Goal: Task Accomplishment & Management: Manage account settings

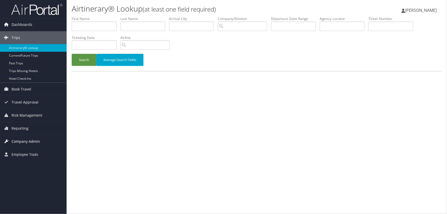
click at [22, 141] on span "Company Admin" at bounding box center [26, 141] width 28 height 13
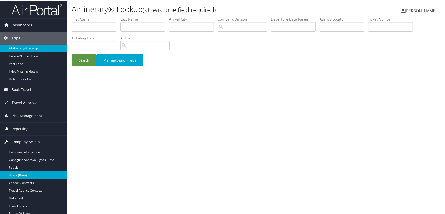
click at [21, 174] on link "Users (Beta)" at bounding box center [33, 175] width 67 height 8
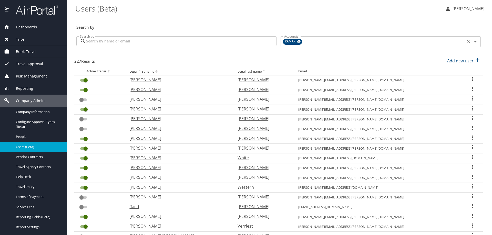
click at [297, 42] on icon at bounding box center [298, 41] width 3 height 3
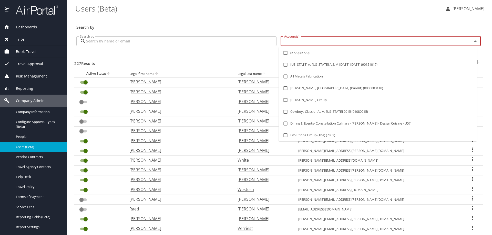
click at [296, 42] on input "Account(s)" at bounding box center [373, 41] width 182 height 7
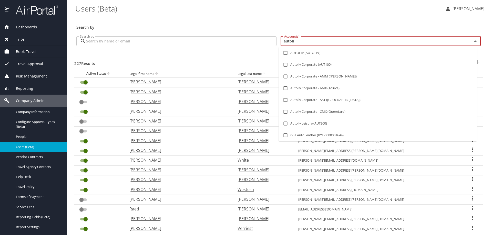
type input "autoliv"
click at [295, 53] on li "AUTOLIV (AUTOLIV)" at bounding box center [377, 53] width 198 height 12
checkbox input "true"
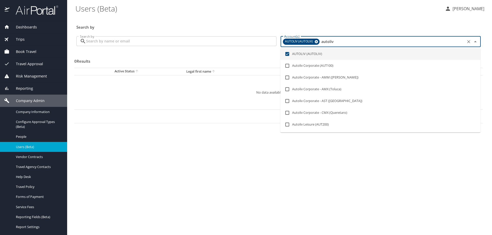
type input "autoliv"
click at [125, 38] on input "Search by" at bounding box center [181, 41] width 190 height 10
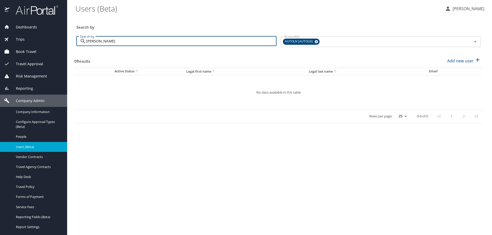
type input "larenas"
click at [116, 41] on input "larenas" at bounding box center [181, 41] width 190 height 10
click at [34, 26] on span "Dashboards" at bounding box center [22, 27] width 27 height 6
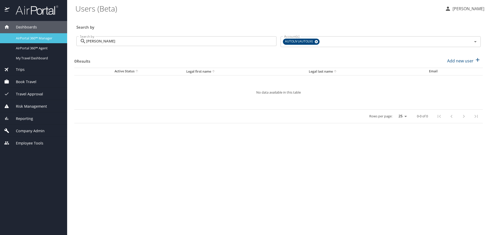
click at [34, 38] on span "AirPortal 360™ Manager" at bounding box center [38, 38] width 45 height 5
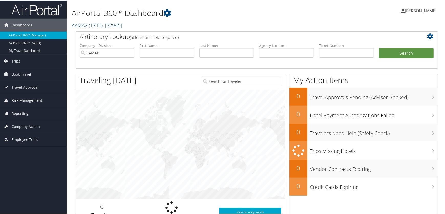
click at [102, 26] on span "( 1710 )" at bounding box center [96, 24] width 14 height 7
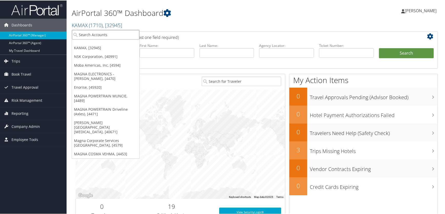
click at [93, 33] on input "search" at bounding box center [105, 33] width 67 height 9
type input "autoliv"
click at [95, 45] on div "Autoliv Corporate (AUT100), [3451]" at bounding box center [110, 43] width 82 height 5
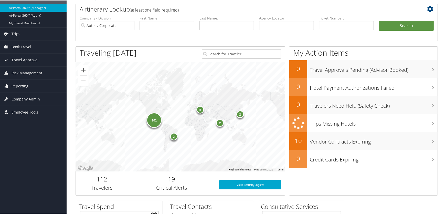
scroll to position [23, 0]
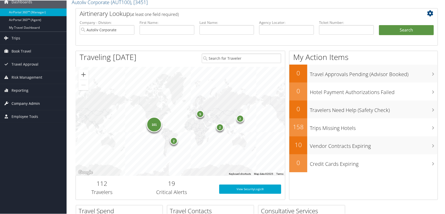
click at [17, 101] on span "Company Admin" at bounding box center [26, 103] width 28 height 13
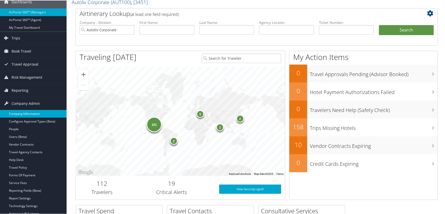
click at [20, 111] on link "Company Information" at bounding box center [33, 113] width 67 height 8
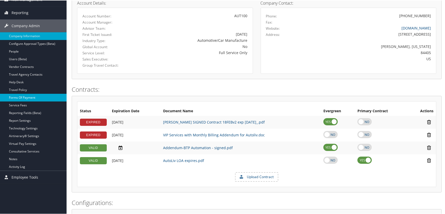
scroll to position [61, 0]
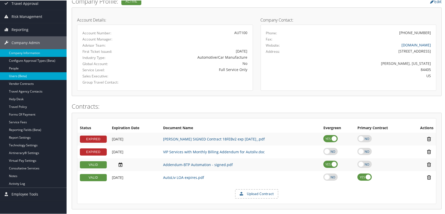
click at [19, 74] on link "Users (Beta)" at bounding box center [33, 76] width 67 height 8
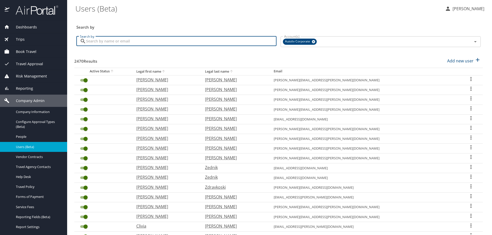
click at [138, 43] on input "Search by" at bounding box center [181, 41] width 190 height 10
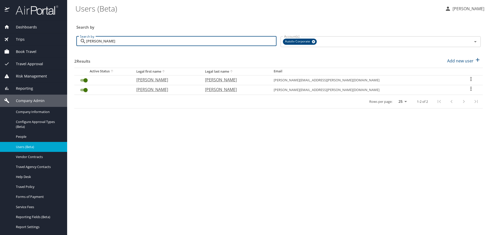
type input "larenas"
click at [468, 78] on icon "User Search Table" at bounding box center [471, 79] width 6 height 6
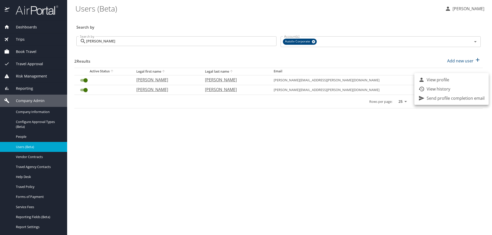
click at [436, 79] on p "View profile" at bounding box center [438, 80] width 23 height 6
select select "US"
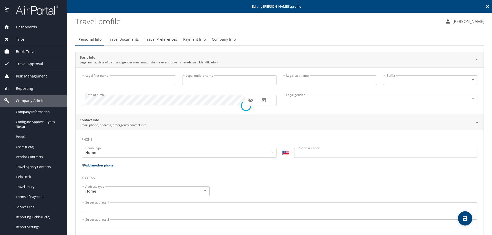
type input "Edgar"
type input "Larenas"
type input "Male"
select select "MX"
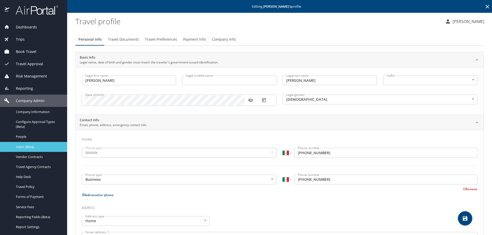
click at [29, 147] on span "Users (Beta)" at bounding box center [38, 147] width 45 height 5
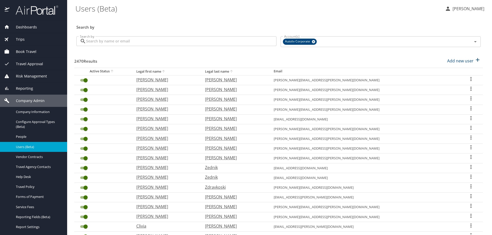
click at [118, 44] on input "Search by" at bounding box center [181, 41] width 190 height 10
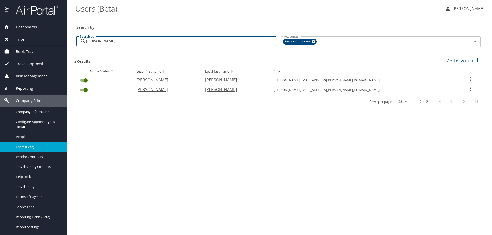
type input "larenas"
click at [468, 89] on icon "User Search Table" at bounding box center [471, 89] width 6 height 6
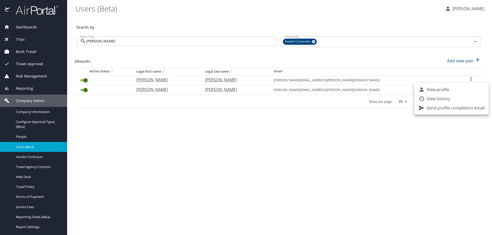
click at [441, 91] on p "View profile" at bounding box center [438, 90] width 23 height 6
select select "US"
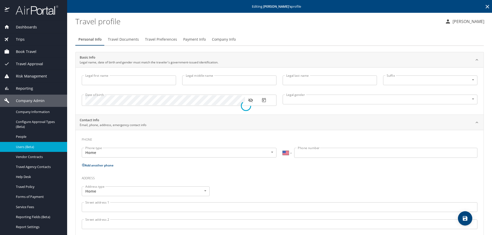
type input "Edgar"
type input "Larenas"
type input "Male"
select select "MX"
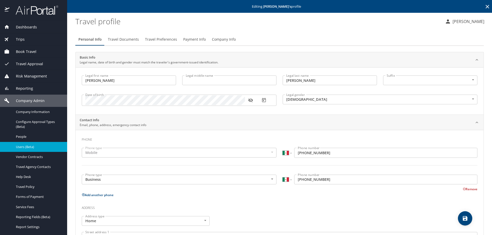
click at [123, 41] on span "Travel Documents" at bounding box center [123, 39] width 31 height 6
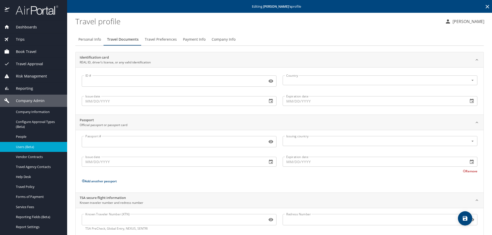
click at [162, 39] on span "Travel Preferences" at bounding box center [161, 39] width 32 height 6
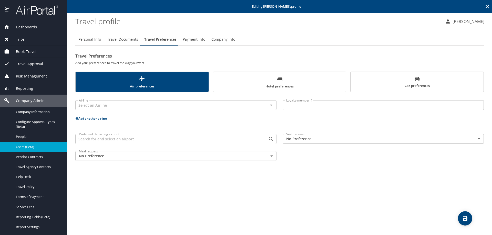
click at [192, 39] on span "Payment Info" at bounding box center [194, 39] width 23 height 6
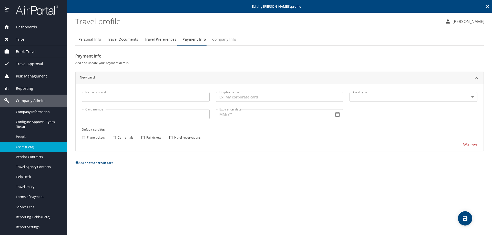
click at [219, 40] on span "Company Info" at bounding box center [224, 39] width 24 height 6
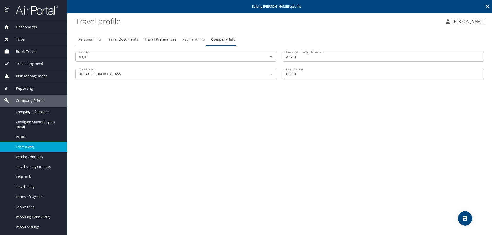
click at [196, 39] on span "Payment Info" at bounding box center [193, 39] width 23 height 6
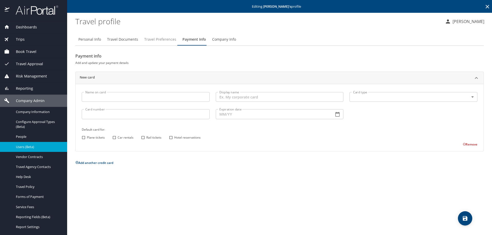
click at [161, 40] on span "Travel Preferences" at bounding box center [160, 39] width 32 height 6
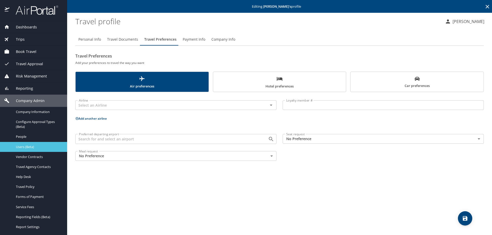
click at [26, 148] on span "Users (Beta)" at bounding box center [38, 147] width 45 height 5
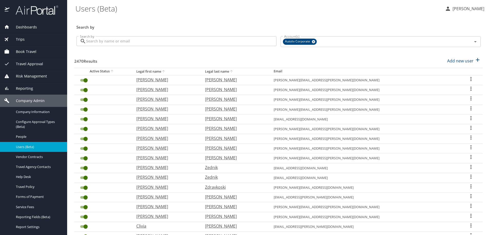
click at [133, 40] on input "Search by" at bounding box center [181, 41] width 190 height 10
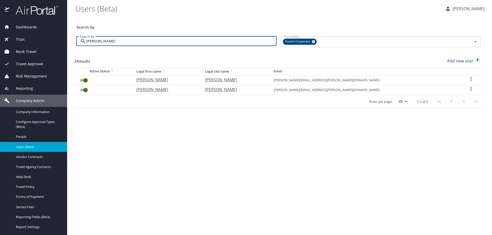
type input "larenas"
click at [468, 79] on icon "User Search Table" at bounding box center [471, 79] width 6 height 6
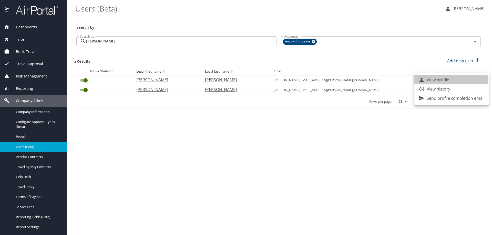
click at [441, 81] on p "View profile" at bounding box center [438, 80] width 23 height 6
select select "US"
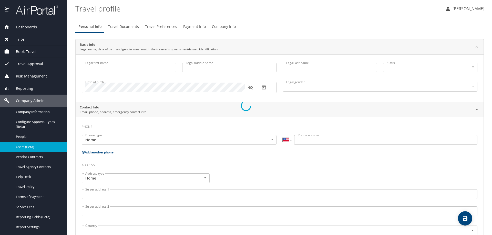
select select "MX"
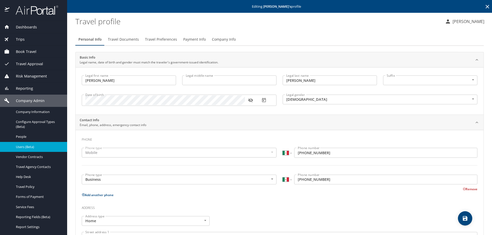
type input "Edgar"
type input "Larenas"
type input "Male"
click at [122, 39] on span "Travel Documents" at bounding box center [123, 39] width 31 height 6
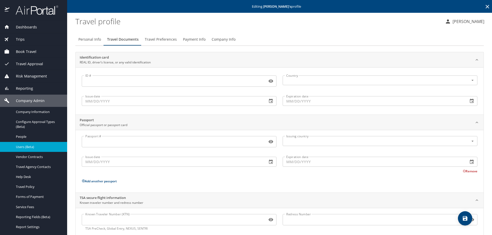
click at [158, 37] on span "Travel Preferences" at bounding box center [161, 39] width 32 height 6
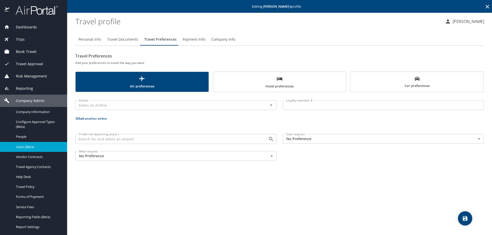
click at [189, 38] on span "Payment Info" at bounding box center [194, 39] width 23 height 6
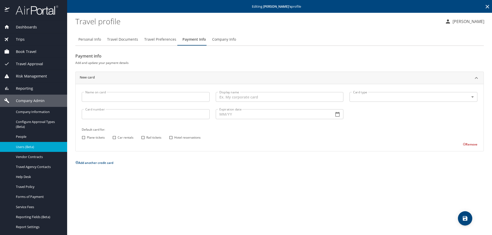
click at [225, 40] on span "Company Info" at bounding box center [224, 39] width 24 height 6
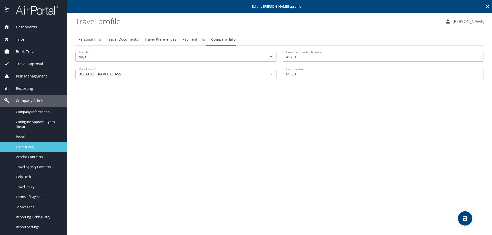
click at [29, 146] on span "Users (Beta)" at bounding box center [38, 147] width 45 height 5
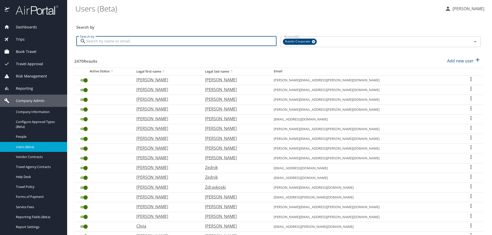
click at [120, 39] on input "Search by" at bounding box center [181, 41] width 190 height 10
type input "larenas"
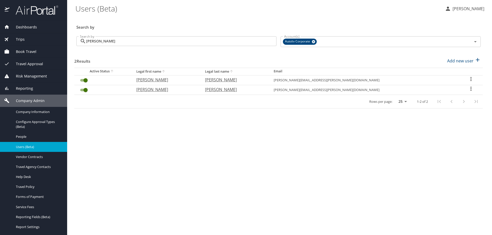
click at [263, 81] on p "Larenas Alquicira" at bounding box center [234, 80] width 58 height 6
select select "US"
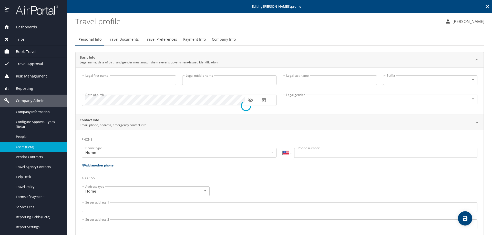
type input "Edgar"
type input "Larenas"
type input "Male"
select select "MX"
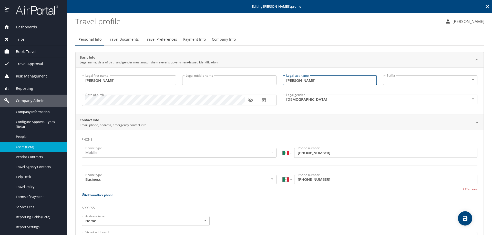
click at [304, 81] on input "Larenas" at bounding box center [330, 81] width 94 height 10
paste input "ALQUICIRA"
type input "Larenas ALQUICIRA"
click at [467, 219] on icon "save" at bounding box center [465, 218] width 5 height 5
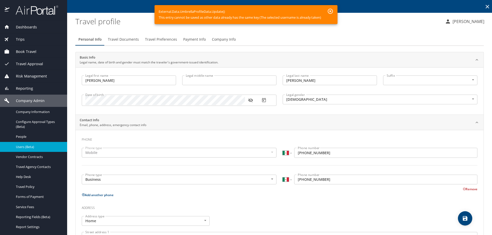
click at [28, 148] on span "Users (Beta)" at bounding box center [38, 147] width 45 height 5
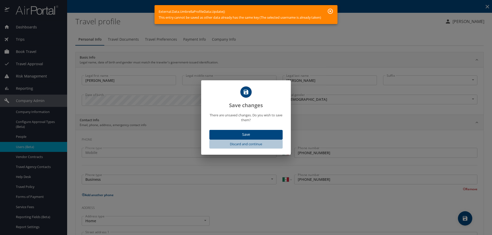
click at [244, 144] on span "Discard and continue" at bounding box center [245, 144] width 69 height 6
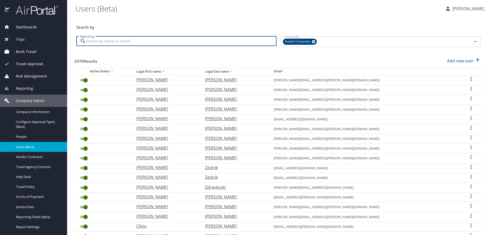
click at [126, 45] on input "Search by" at bounding box center [181, 41] width 190 height 10
type input "larenas"
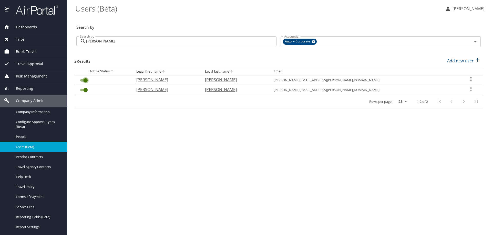
click at [81, 79] on input "User Search Table" at bounding box center [85, 80] width 18 height 6
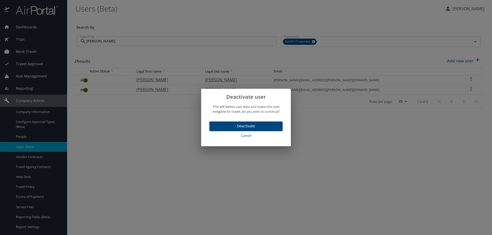
click at [221, 125] on span "Deactivate" at bounding box center [245, 126] width 65 height 6
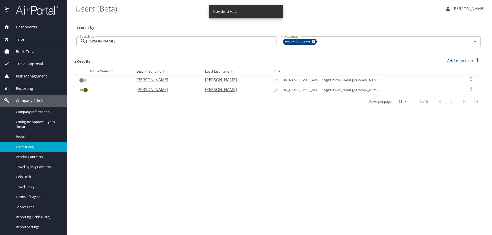
click at [222, 178] on main "Users (Beta) Lesley Hogg Search by Search by larenas Search by Account(s) Autol…" at bounding box center [279, 117] width 425 height 235
click at [86, 81] on input "User Search Table" at bounding box center [81, 80] width 18 height 6
checkbox input "false"
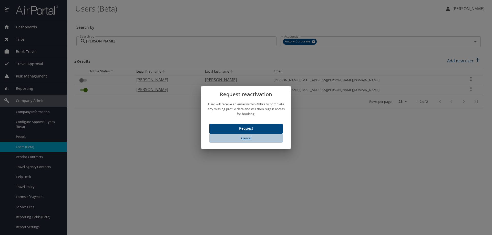
click at [242, 138] on span "Cancel" at bounding box center [245, 139] width 69 height 6
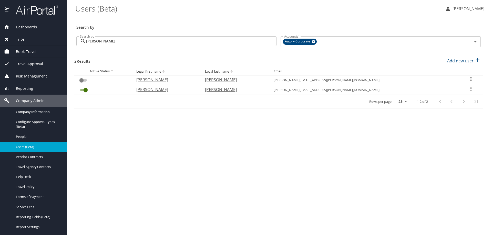
click at [468, 88] on icon "User Search Table" at bounding box center [471, 89] width 6 height 6
drag, startPoint x: 265, startPoint y: 88, endPoint x: 277, endPoint y: 88, distance: 11.8
click at [274, 88] on div at bounding box center [246, 117] width 492 height 235
drag, startPoint x: 283, startPoint y: 89, endPoint x: 266, endPoint y: 89, distance: 16.9
click at [263, 89] on p "Larenas Alquicira" at bounding box center [234, 90] width 58 height 6
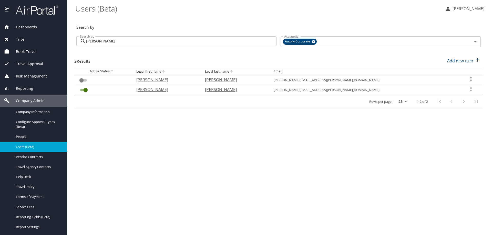
select select "US"
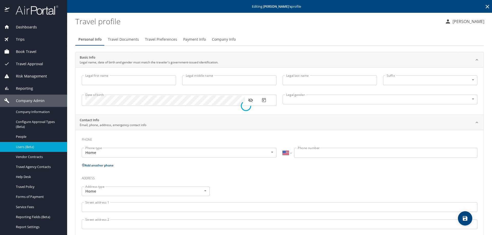
type input "Edgar"
type input "Larenas"
type input "Male"
select select "MX"
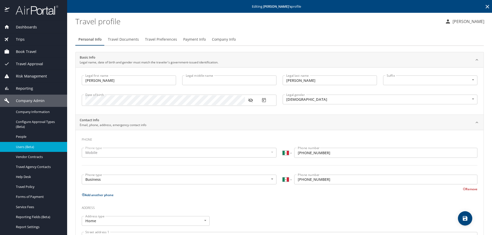
drag, startPoint x: 269, startPoint y: 91, endPoint x: 306, endPoint y: 79, distance: 38.4
click at [306, 79] on input "Larenas" at bounding box center [330, 81] width 94 height 10
paste input "ALQUICIRA"
type input "Larenas ALQUICIRA"
click at [463, 218] on icon "save" at bounding box center [465, 218] width 5 height 5
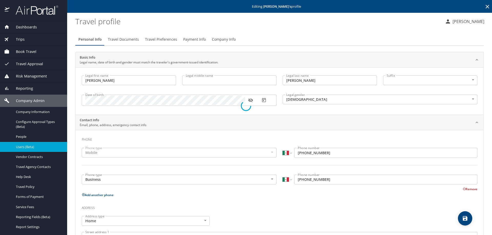
select select "MX"
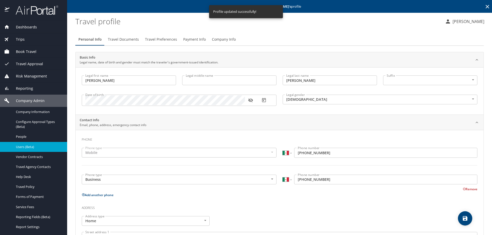
select select "MX"
click at [43, 22] on div "Dashboards" at bounding box center [33, 27] width 67 height 12
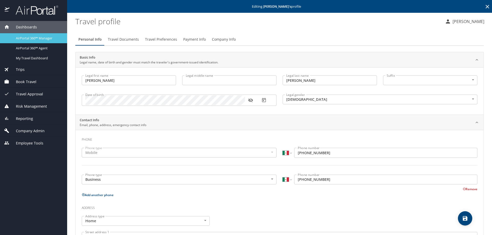
click at [21, 39] on span "AirPortal 360™ Manager" at bounding box center [38, 38] width 45 height 5
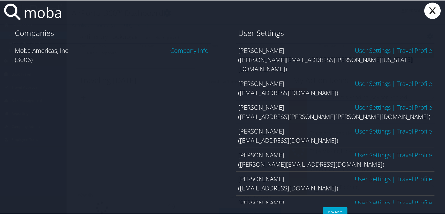
type input "moba"
click at [187, 51] on link "Company Info" at bounding box center [190, 50] width 38 height 8
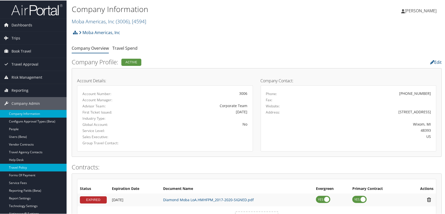
click at [20, 167] on link "Travel Policy" at bounding box center [33, 167] width 67 height 8
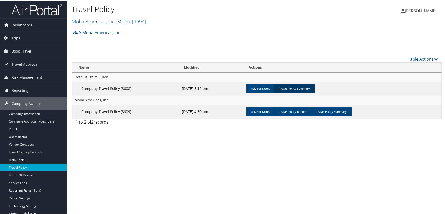
click at [297, 88] on link "Travel Policy Summary" at bounding box center [294, 88] width 41 height 9
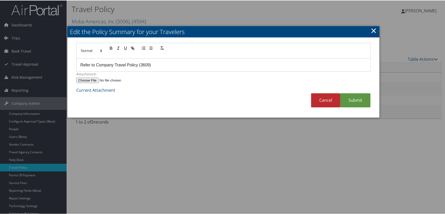
click at [373, 28] on link "×" at bounding box center [374, 30] width 6 height 10
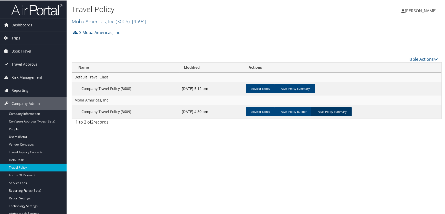
click at [322, 112] on link "Travel Policy Summary" at bounding box center [331, 111] width 41 height 9
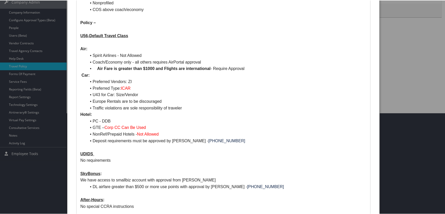
scroll to position [93, 0]
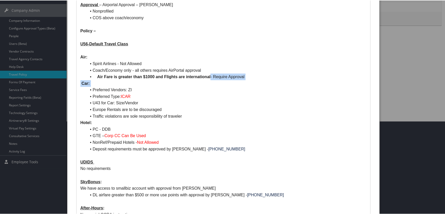
drag, startPoint x: 211, startPoint y: 76, endPoint x: 222, endPoint y: 83, distance: 13.4
click at [221, 83] on div "MOBA AMERICAS, INC CA3006 – HMHF ACCOUNT FOP – Individual Credit Cards Corporat…" at bounding box center [224, 115] width 294 height 301
click at [248, 100] on li "U43 for Car: Size/Vendor" at bounding box center [227, 102] width 280 height 7
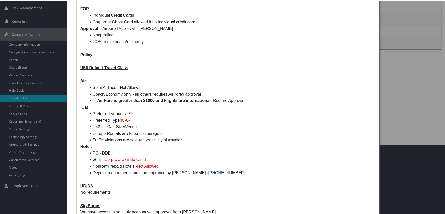
scroll to position [70, 0]
